Goal: Task Accomplishment & Management: Use online tool/utility

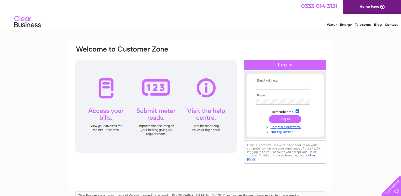
type input "[EMAIL_ADDRESS][DOMAIN_NAME]"
click at [281, 119] on input "submit" at bounding box center [285, 118] width 33 height 7
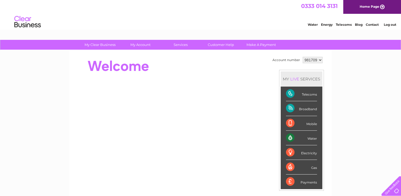
scroll to position [6, 0]
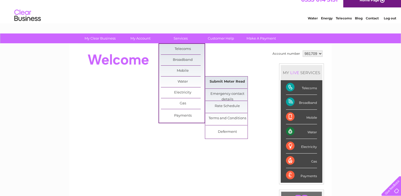
click at [225, 80] on link "Submit Meter Read" at bounding box center [227, 81] width 44 height 11
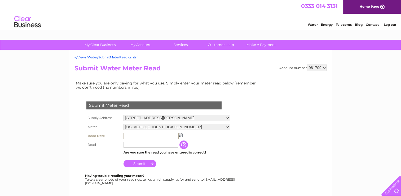
click at [158, 136] on input "text" at bounding box center [150, 136] width 55 height 6
click at [182, 134] on img at bounding box center [180, 135] width 4 height 4
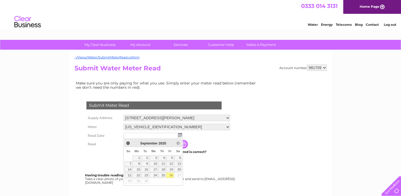
click at [171, 173] on link "26" at bounding box center [169, 174] width 7 height 5
type input "2025/09/26"
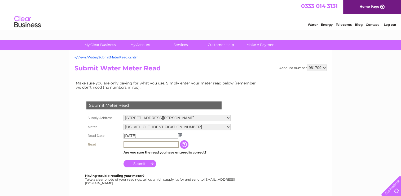
click at [135, 144] on input "text" at bounding box center [150, 144] width 55 height 6
type input "00673"
click at [144, 162] on input "Submit" at bounding box center [139, 162] width 33 height 7
